Goal: Find specific page/section: Find specific page/section

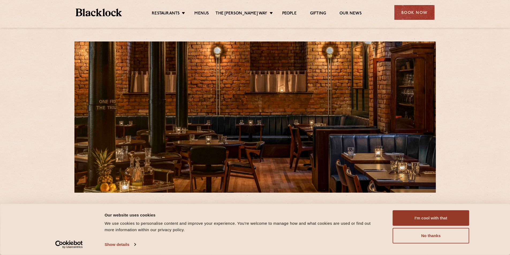
scroll to position [54, 0]
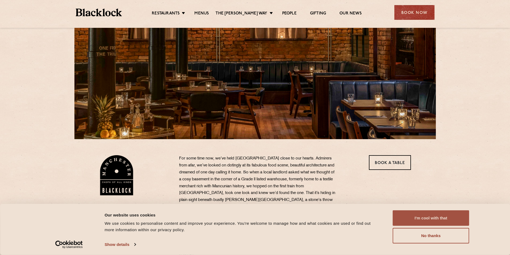
click at [450, 220] on button "I'm cool with that" at bounding box center [431, 218] width 77 height 16
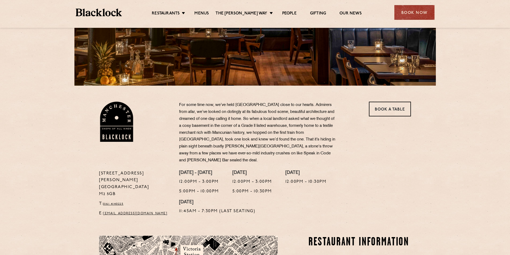
scroll to position [0, 0]
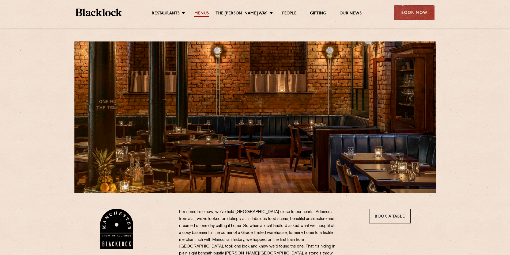
click at [208, 12] on link "Menus" at bounding box center [201, 14] width 14 height 6
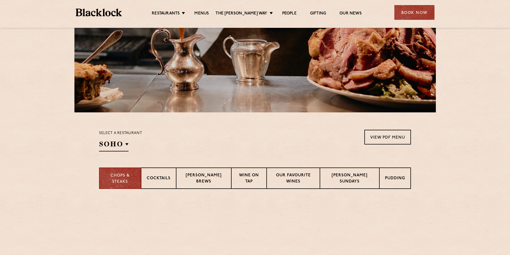
scroll to position [107, 0]
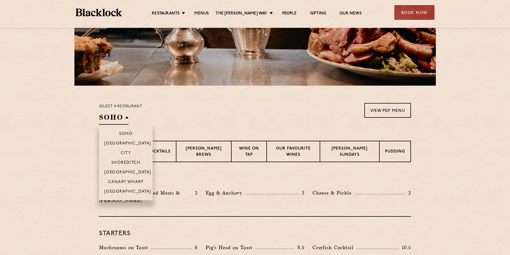
click at [123, 120] on h2 "SOHO" at bounding box center [113, 119] width 29 height 12
click at [127, 192] on p "[GEOGRAPHIC_DATA]" at bounding box center [127, 191] width 47 height 5
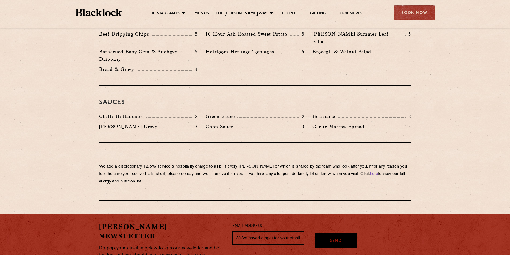
scroll to position [909, 0]
